Goal: Navigation & Orientation: Find specific page/section

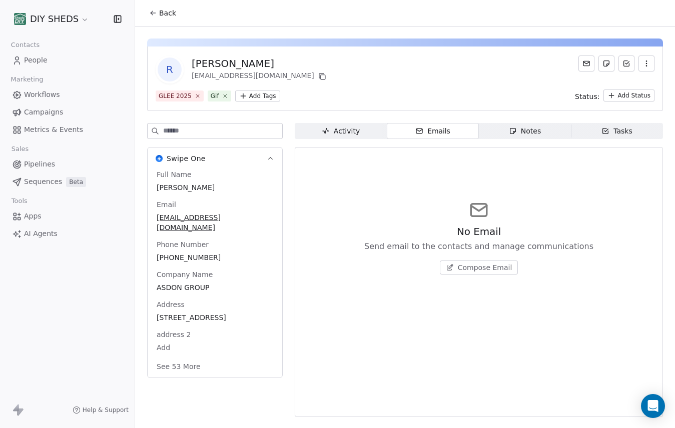
click at [35, 94] on span "Workflows" at bounding box center [42, 95] width 36 height 11
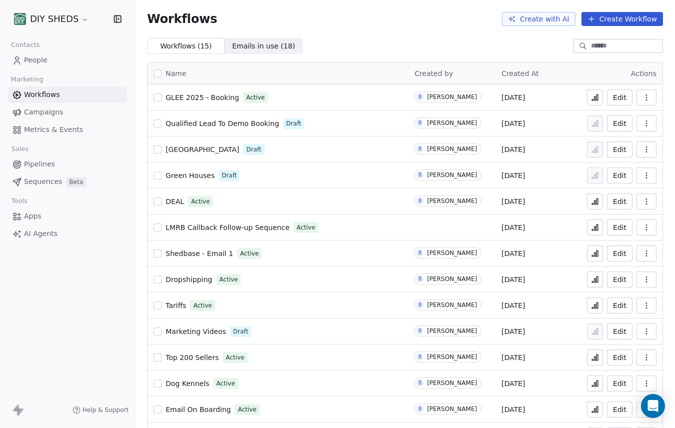
click at [647, 95] on button "button" at bounding box center [647, 98] width 20 height 16
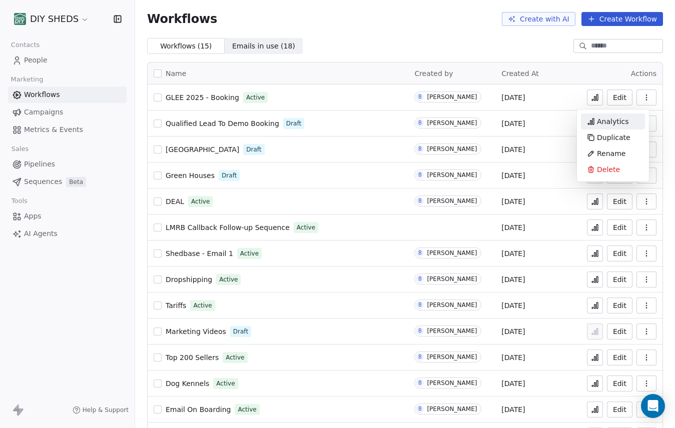
click at [622, 122] on span "Analytics" at bounding box center [613, 122] width 32 height 10
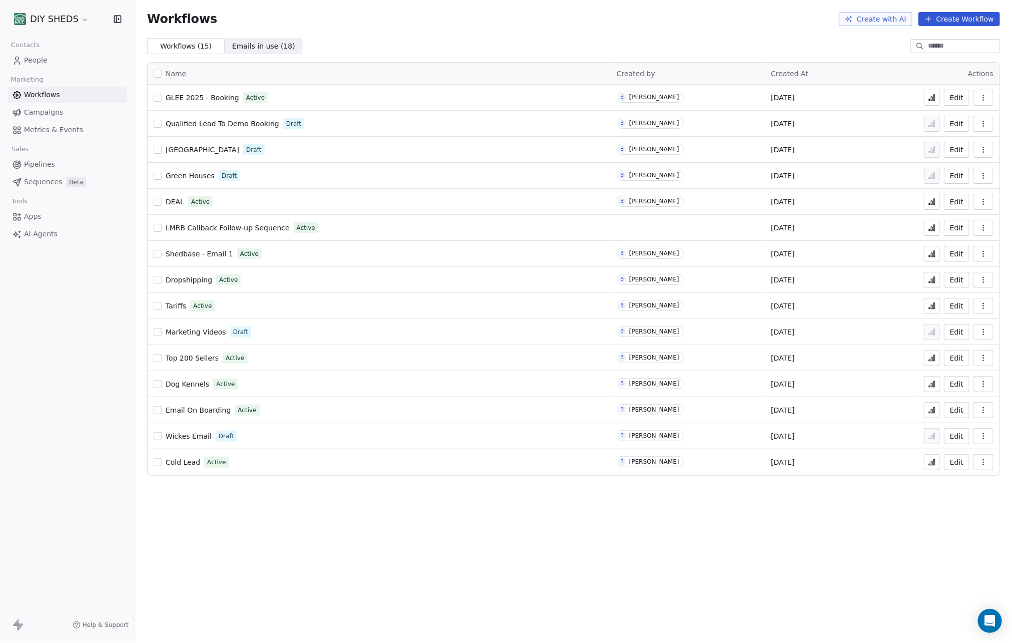
click at [935, 101] on icon at bounding box center [935, 98] width 2 height 6
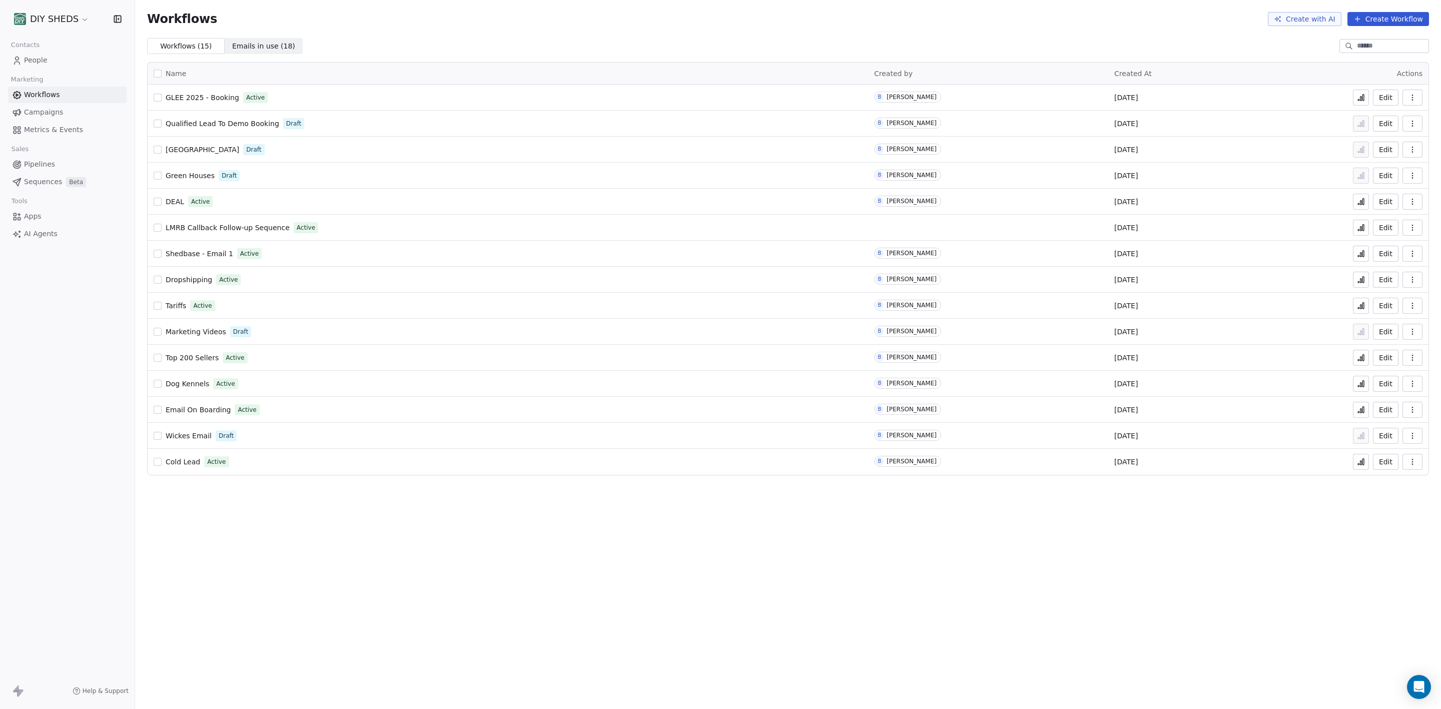
click at [41, 51] on span "Contacts" at bounding box center [26, 45] width 38 height 15
click at [36, 64] on span "People" at bounding box center [36, 60] width 24 height 11
